Goal: Task Accomplishment & Management: Manage account settings

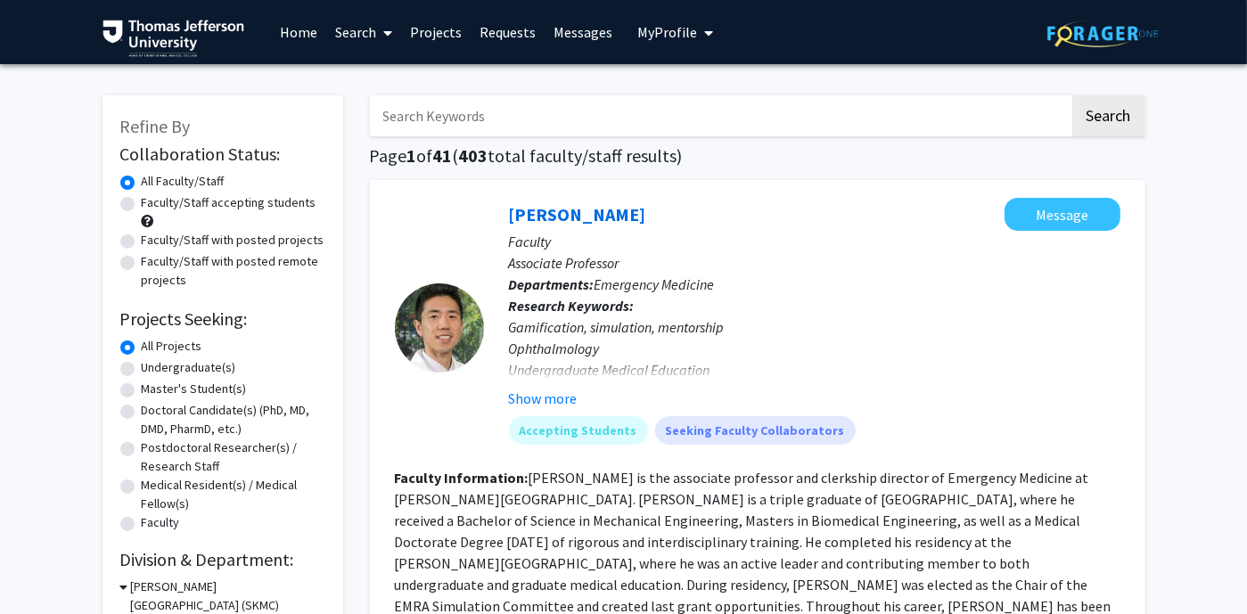
click at [658, 45] on button "My Profile" at bounding box center [675, 32] width 86 height 64
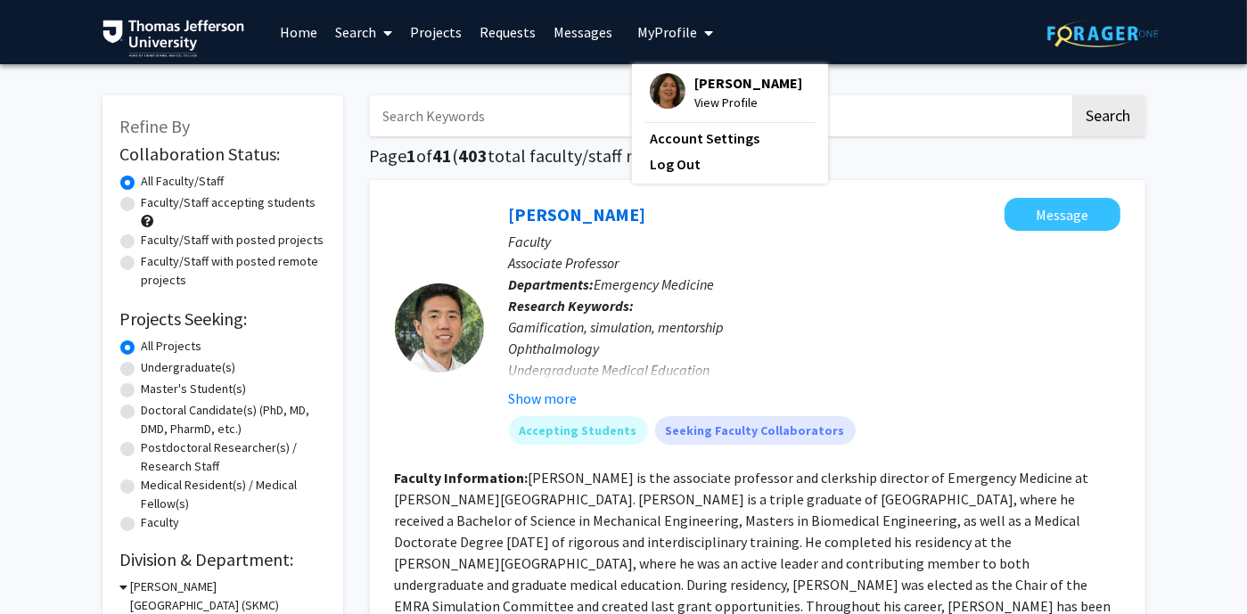
click at [740, 91] on span "[PERSON_NAME]" at bounding box center [749, 83] width 108 height 20
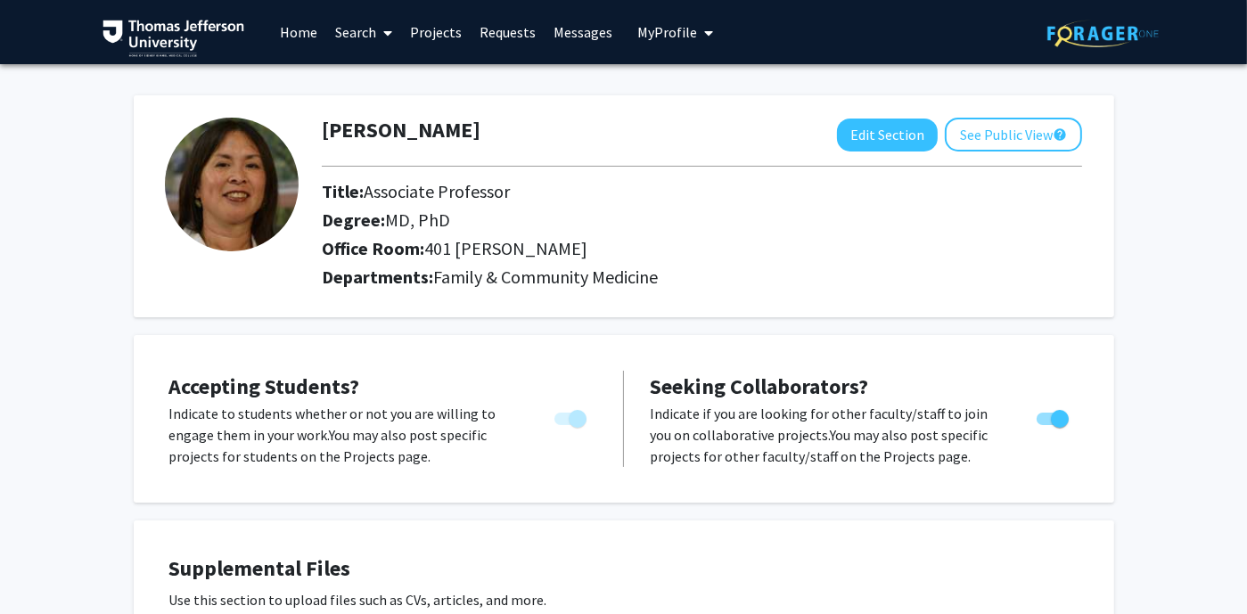
click at [577, 34] on link "Messages" at bounding box center [583, 32] width 77 height 62
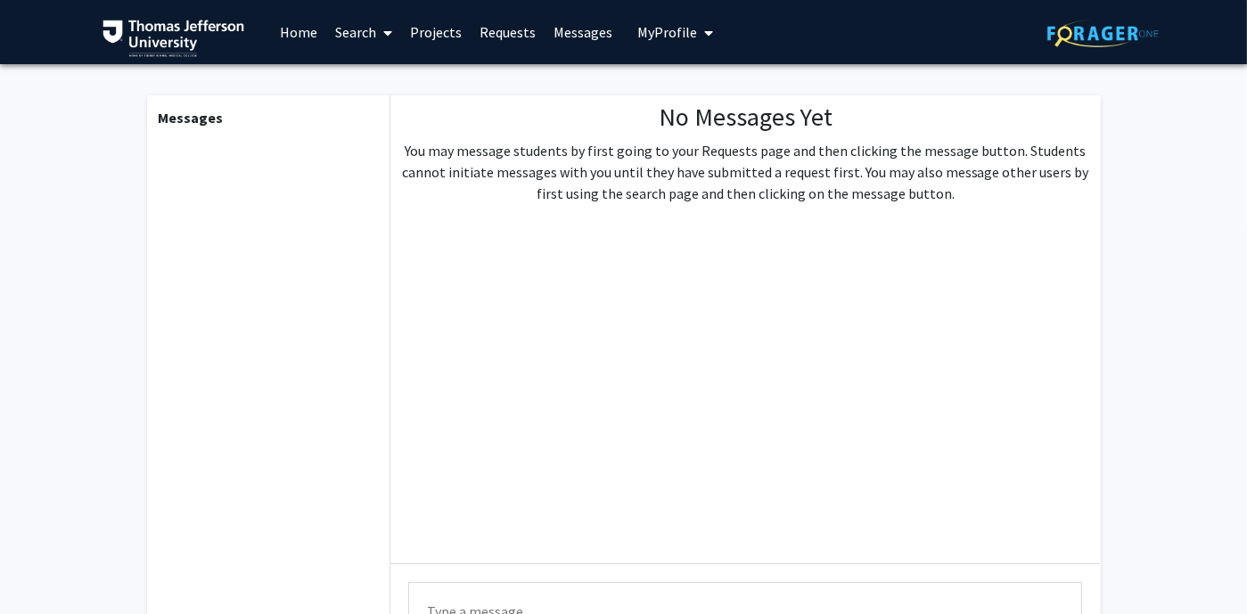
click at [667, 34] on span "My Profile" at bounding box center [668, 32] width 60 height 18
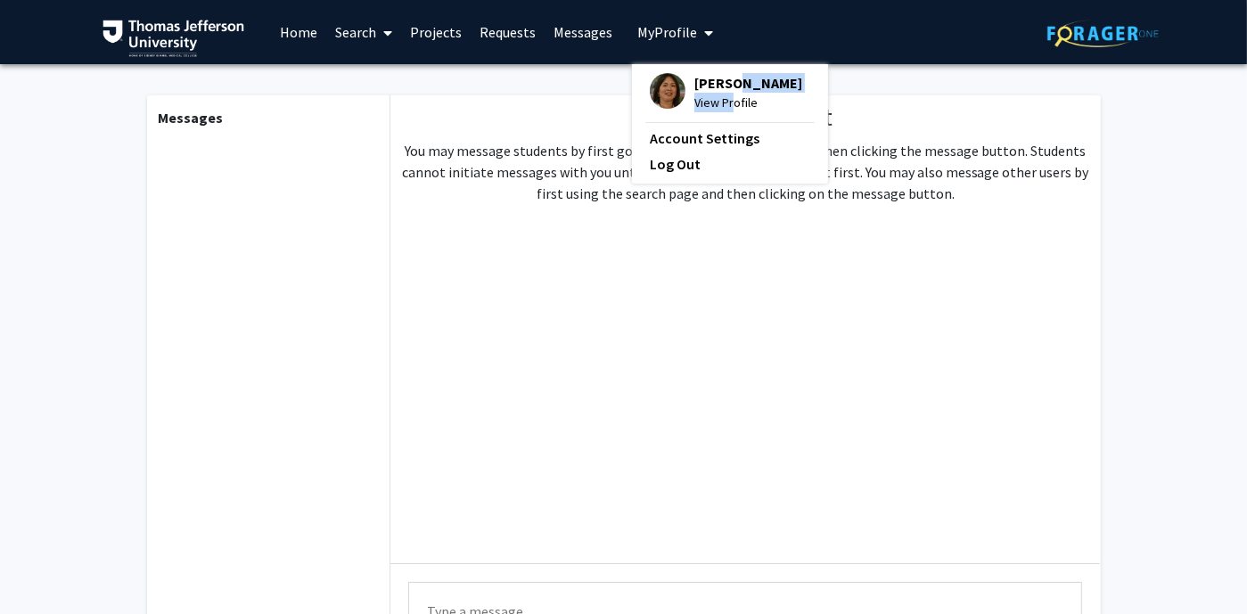
click at [729, 93] on div "[PERSON_NAME] View Profile" at bounding box center [749, 92] width 108 height 39
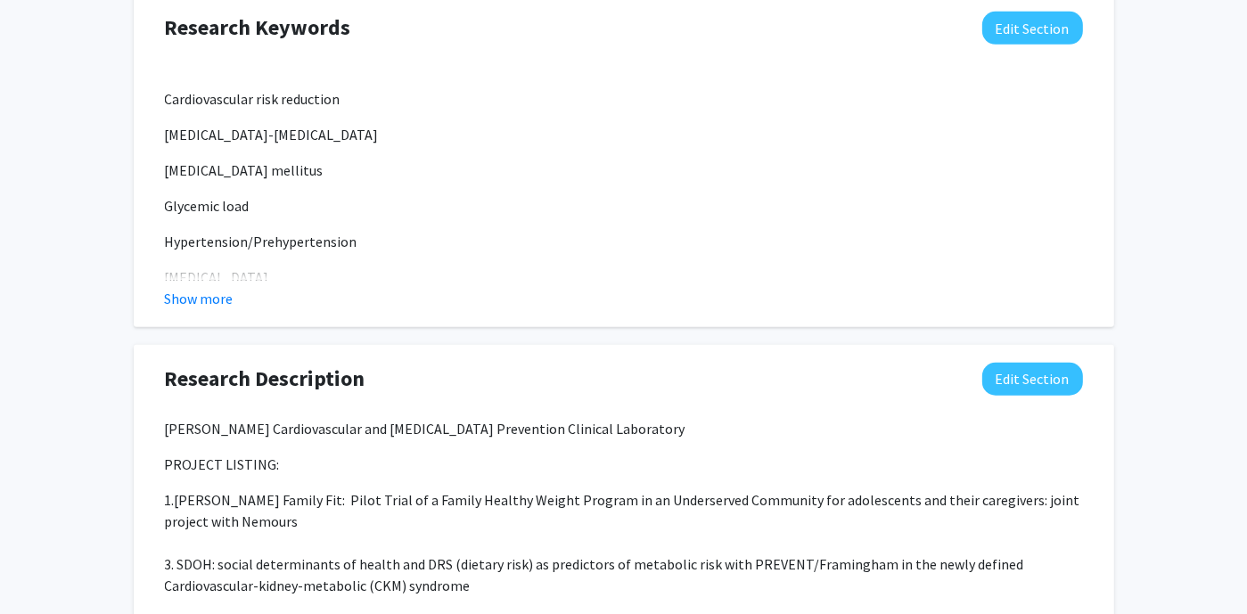
scroll to position [1223, 0]
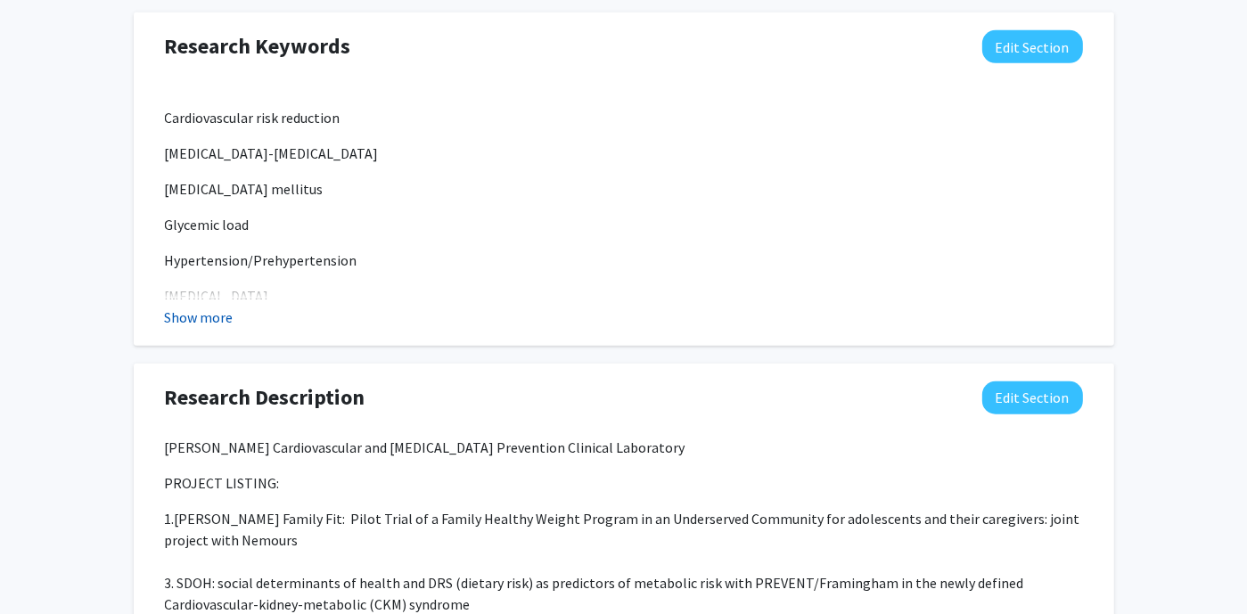
click at [193, 315] on button "Show more" at bounding box center [199, 317] width 69 height 21
